Goal: Answer question/provide support: Share knowledge or assist other users

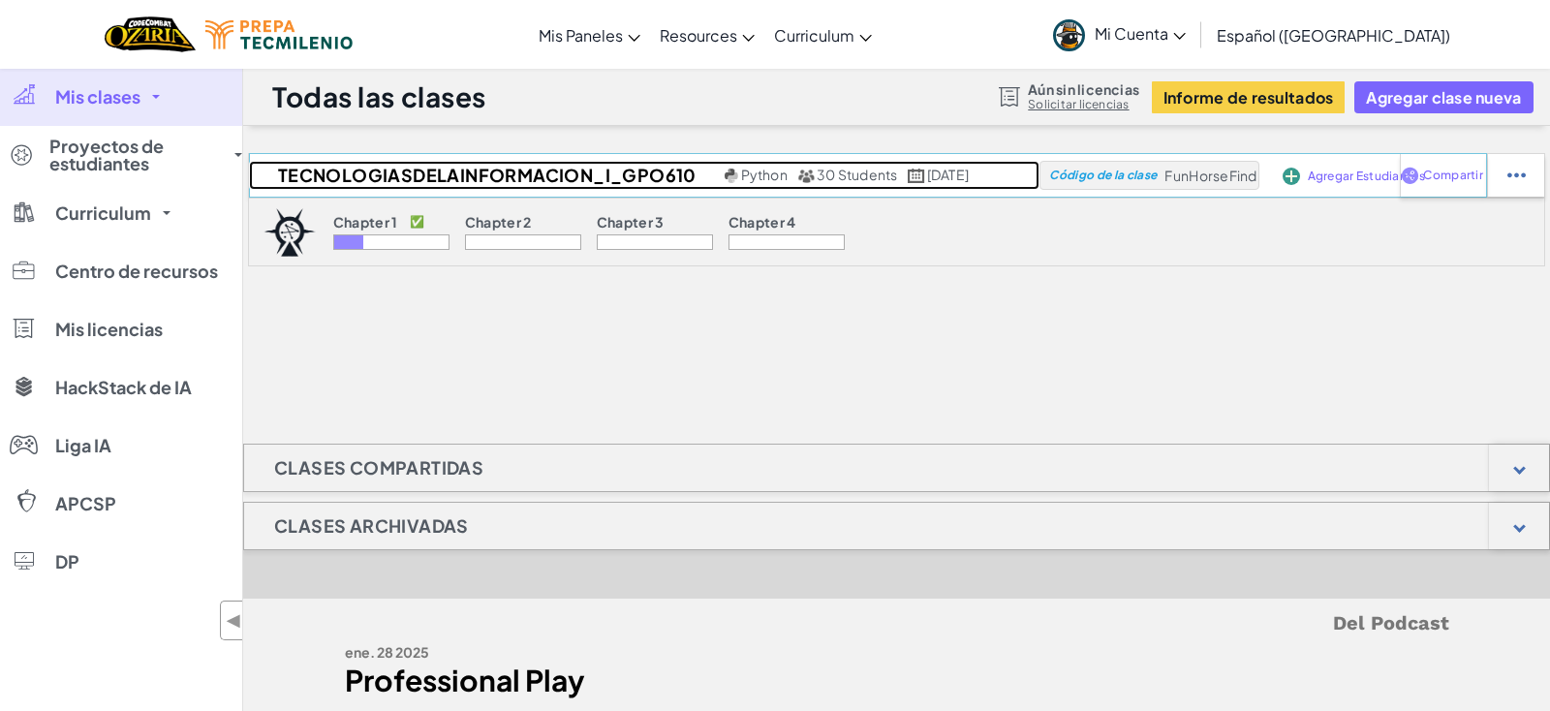
click at [509, 175] on h2 "TecnologiasDeLaInformacion_I_gpo610" at bounding box center [484, 175] width 471 height 29
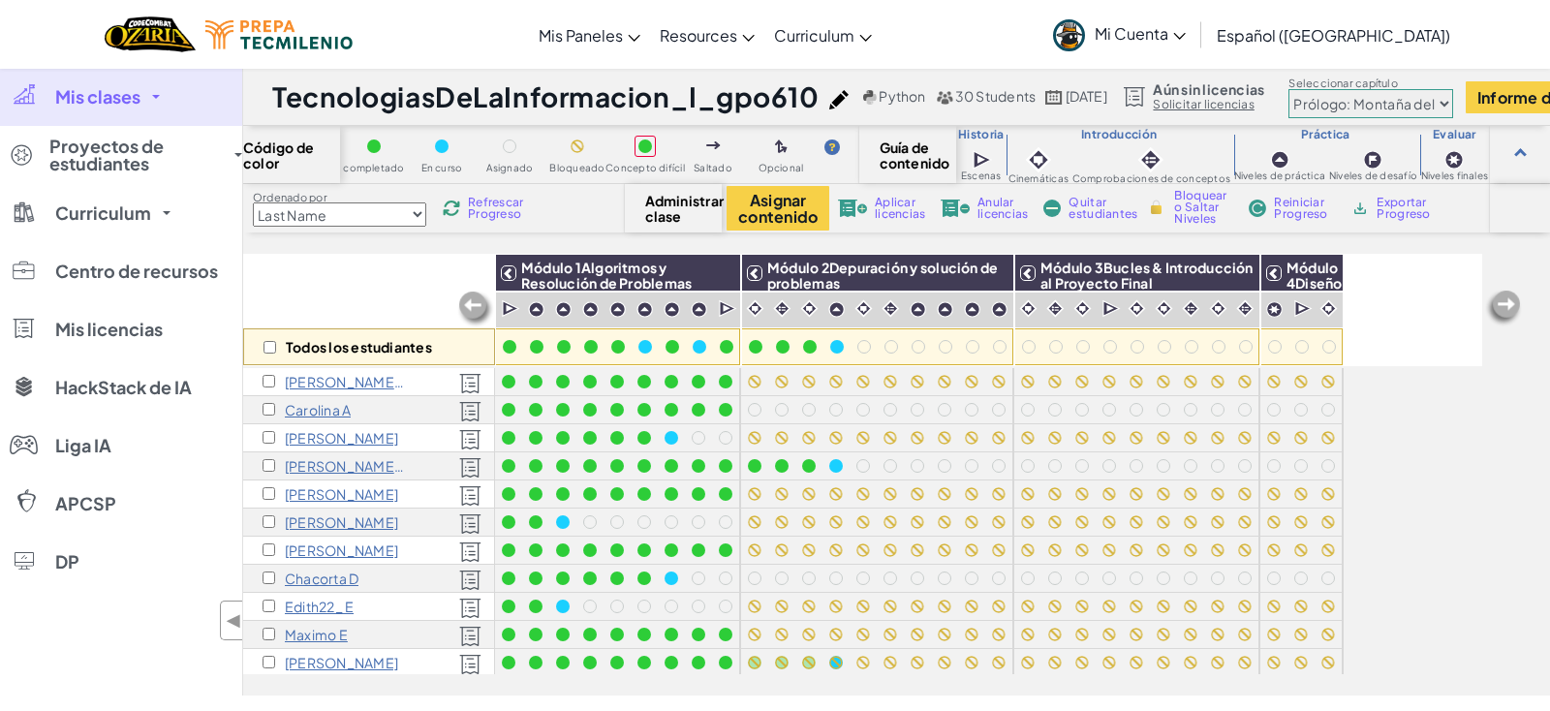
click at [253, 202] on select "Last Name first Name Progress (High to Low) Progress (Low to Hight)" at bounding box center [339, 214] width 173 height 24
select select "first Name"
click option "first Name" at bounding box center [0, 0] width 0 height 0
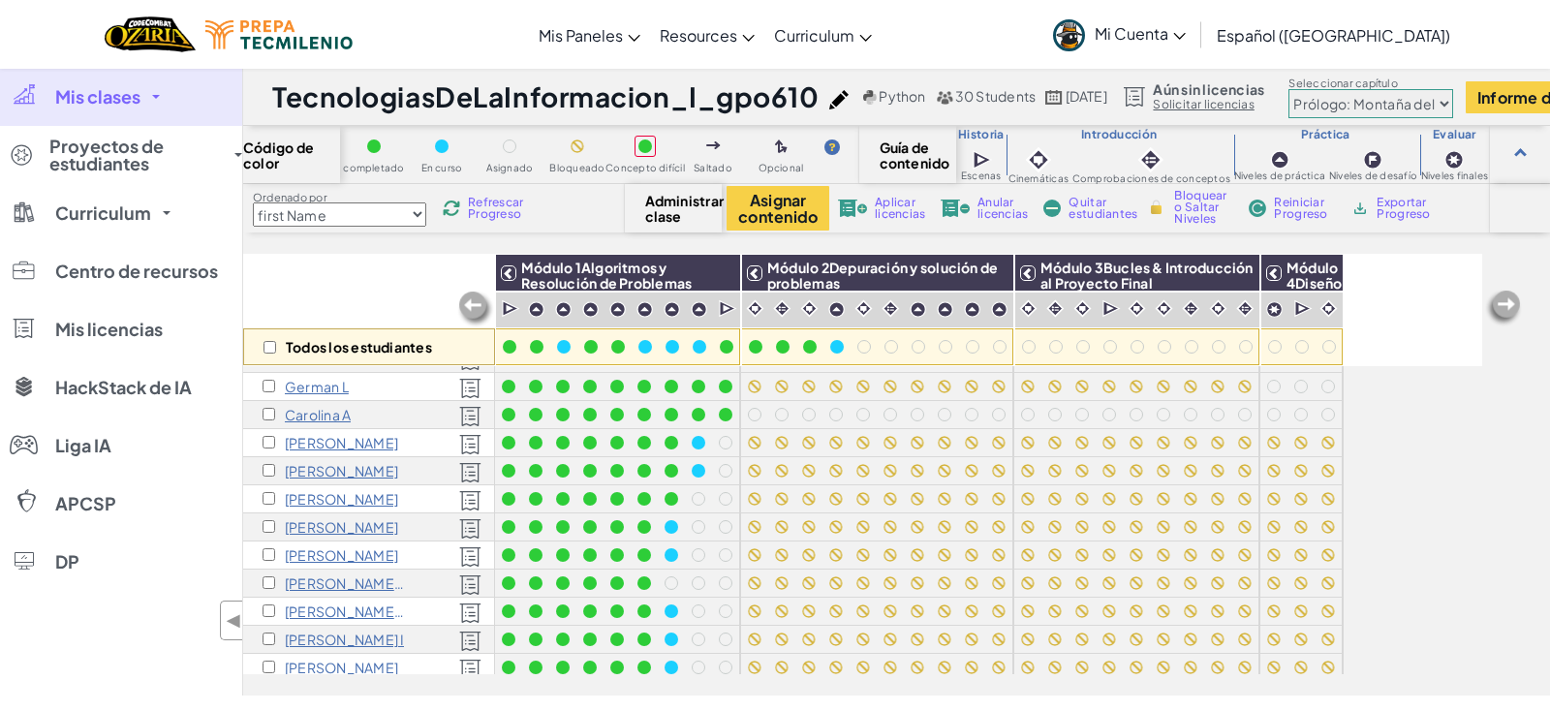
scroll to position [304, 0]
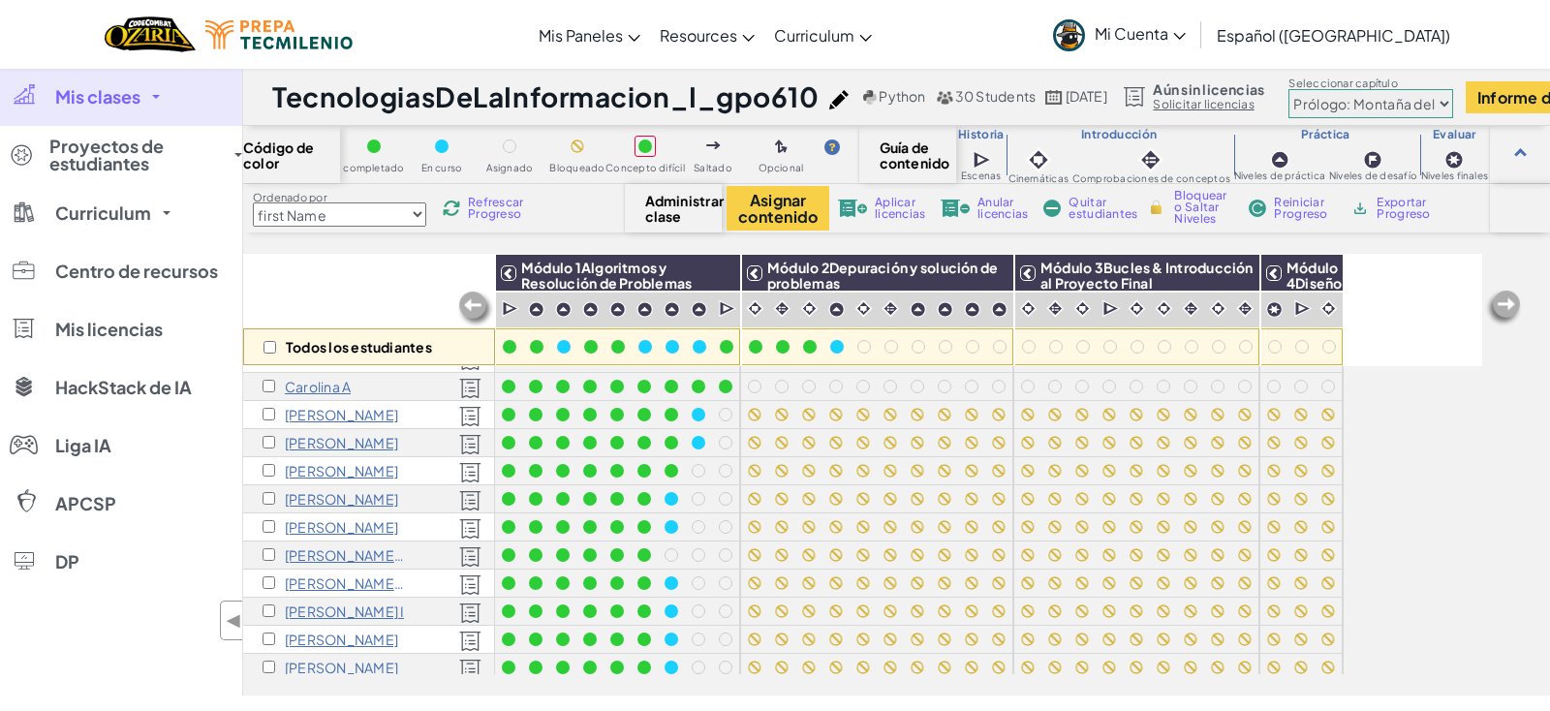
click at [361, 580] on p "[PERSON_NAME] o" at bounding box center [345, 584] width 121 height 16
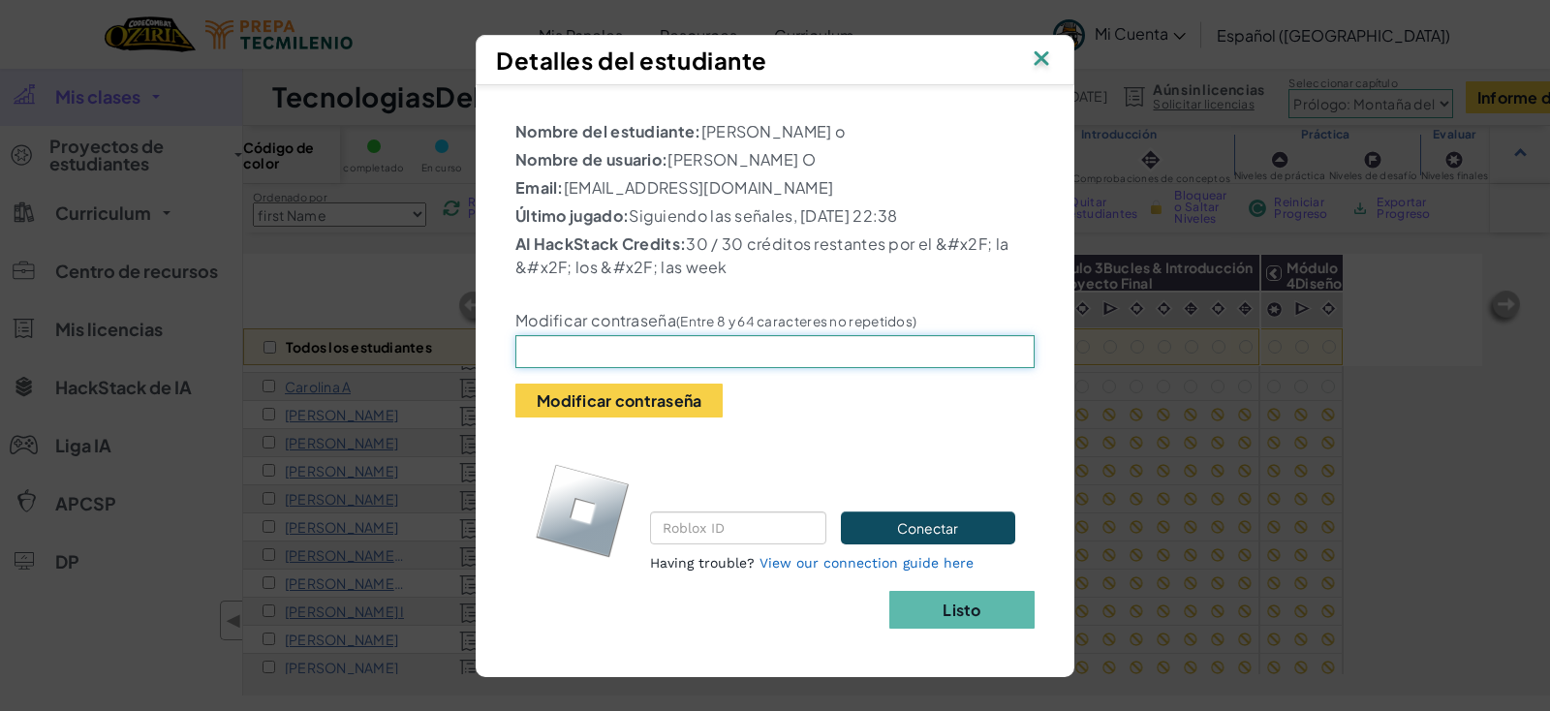
click at [844, 368] on input "text" at bounding box center [774, 351] width 519 height 33
type input "camila-gt10"
click at [602, 405] on button "Modificar contraseña" at bounding box center [618, 401] width 207 height 34
click at [991, 622] on button "Listo" at bounding box center [961, 610] width 145 height 38
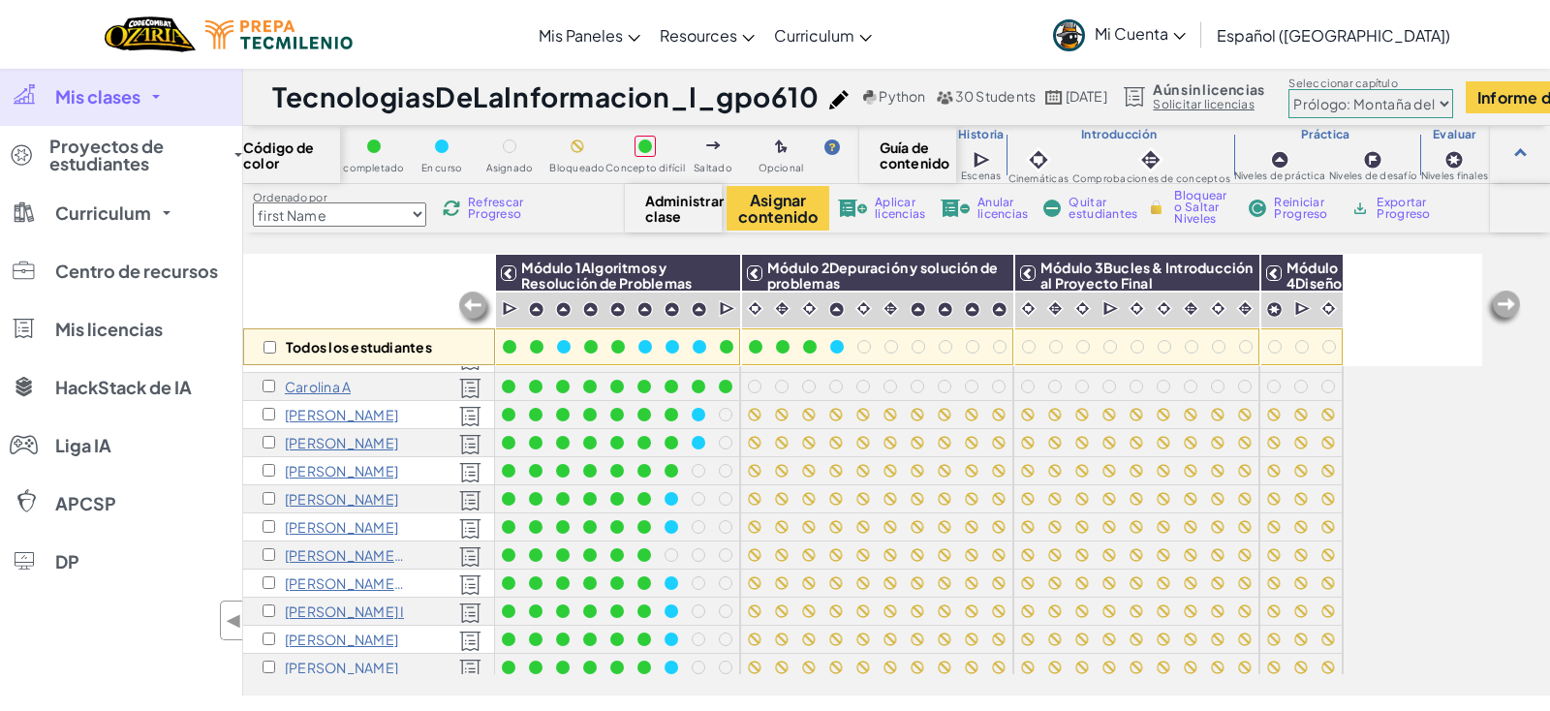
click at [482, 197] on span "Refrescar Progreso" at bounding box center [498, 208] width 60 height 23
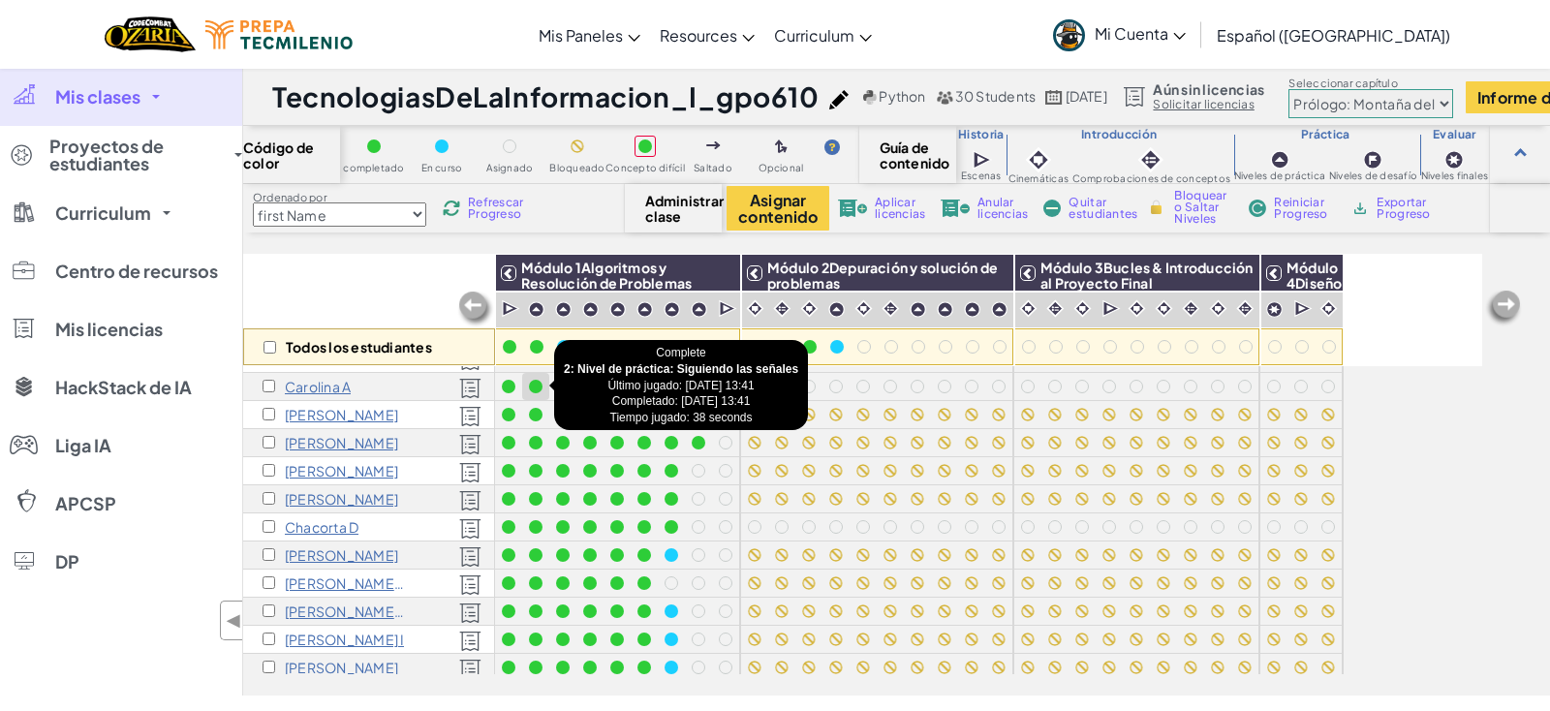
click at [539, 377] on div at bounding box center [535, 386] width 21 height 21
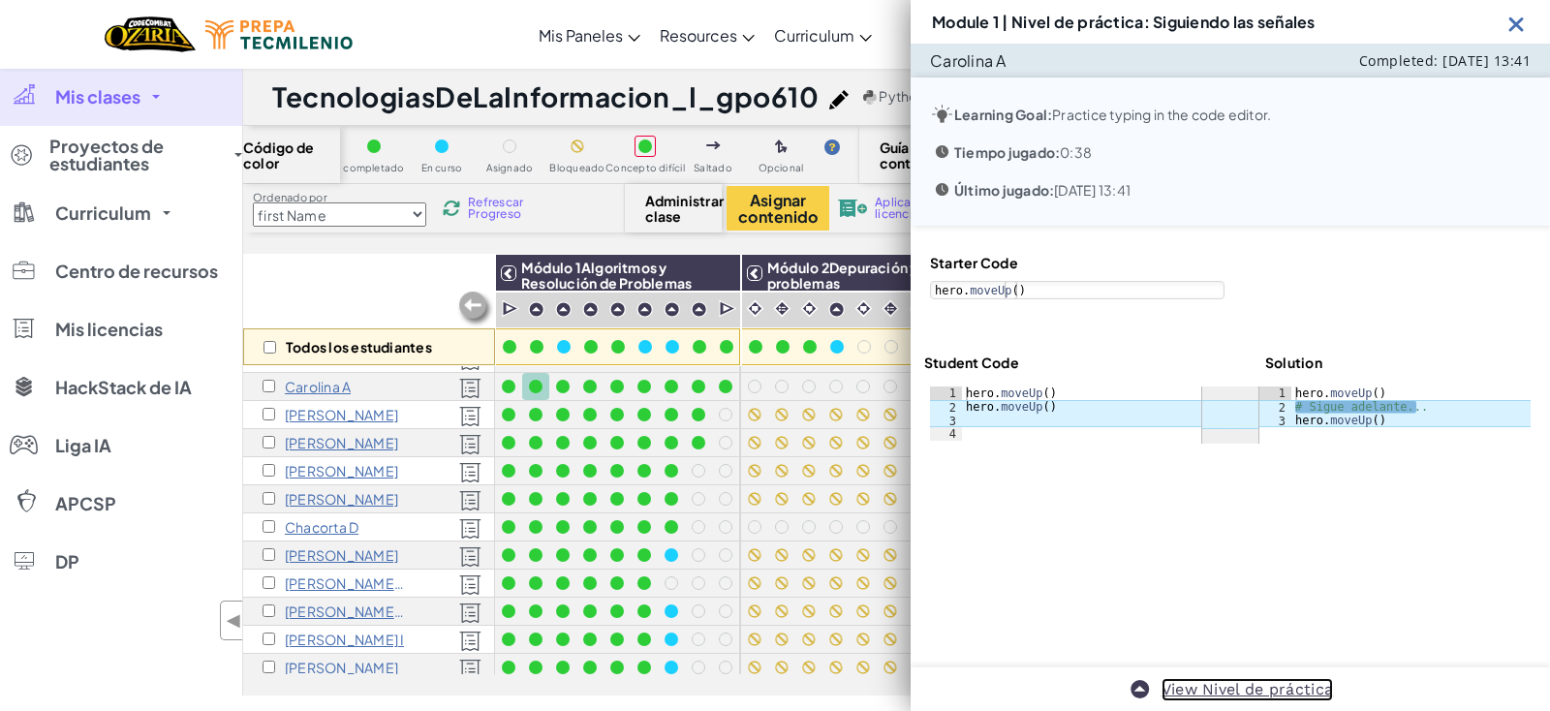
click at [1278, 691] on link "View Nivel de práctica" at bounding box center [1248, 689] width 172 height 23
click at [1513, 28] on img at bounding box center [1517, 24] width 24 height 24
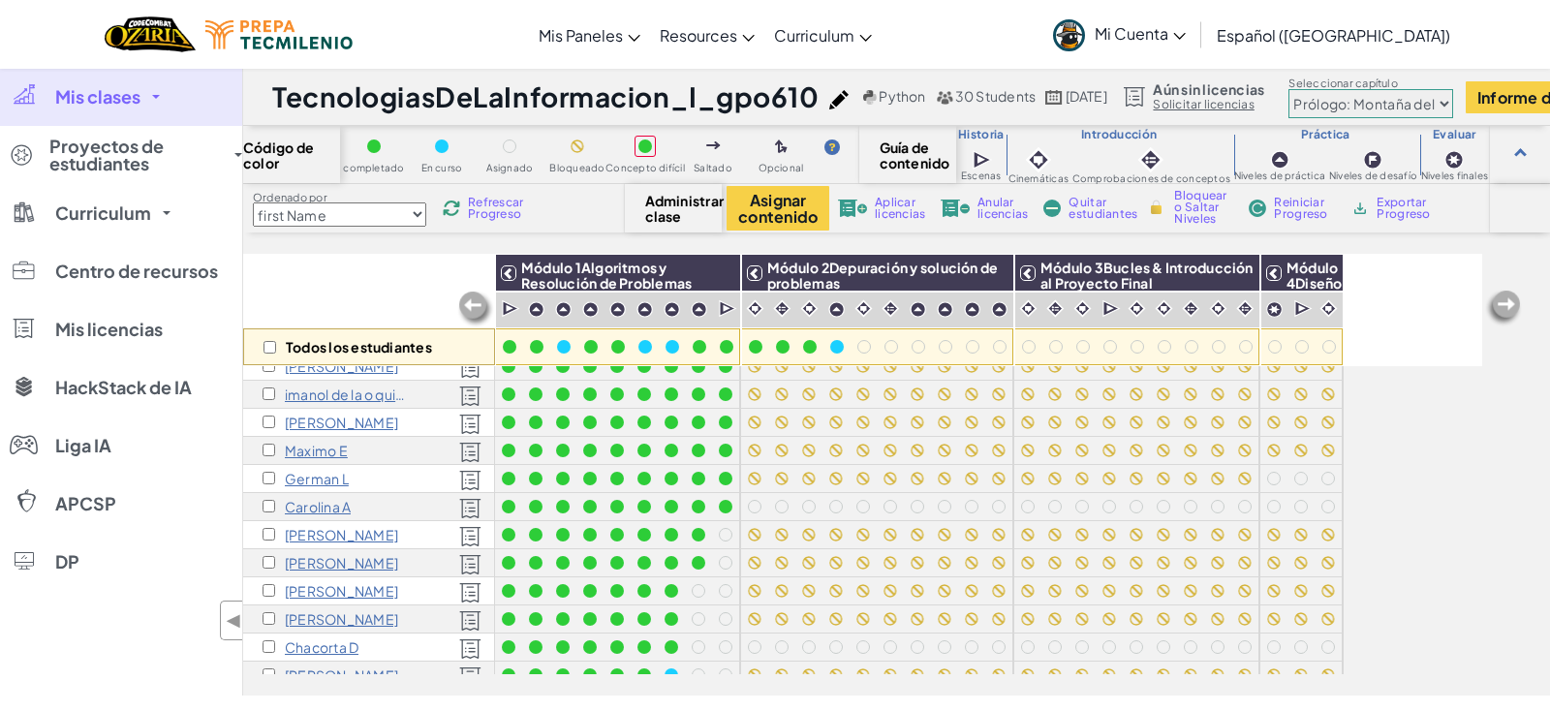
scroll to position [185, 0]
